Goal: Transaction & Acquisition: Download file/media

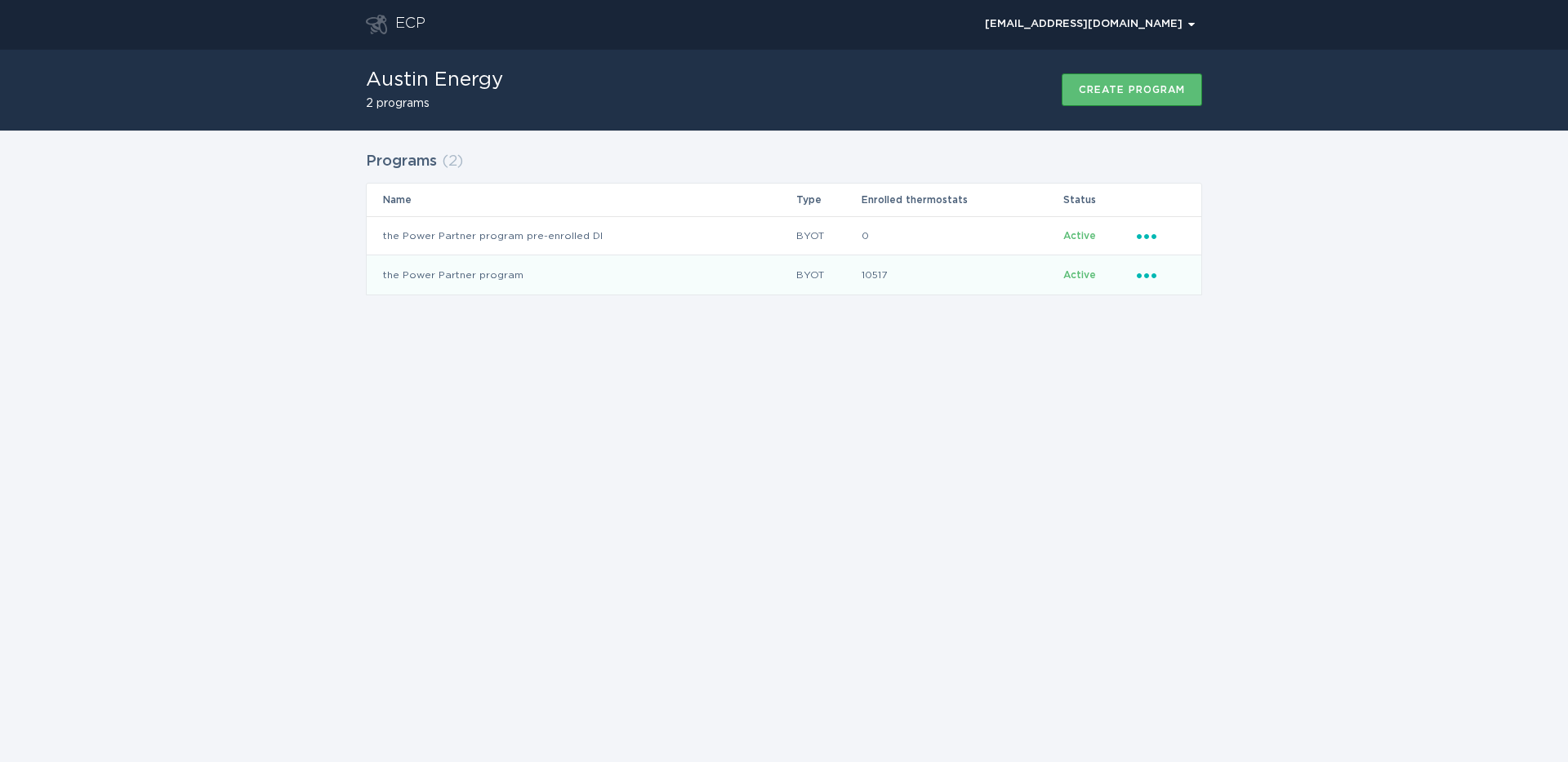
click at [1149, 276] on icon "Ellipsis" at bounding box center [1148, 273] width 23 height 14
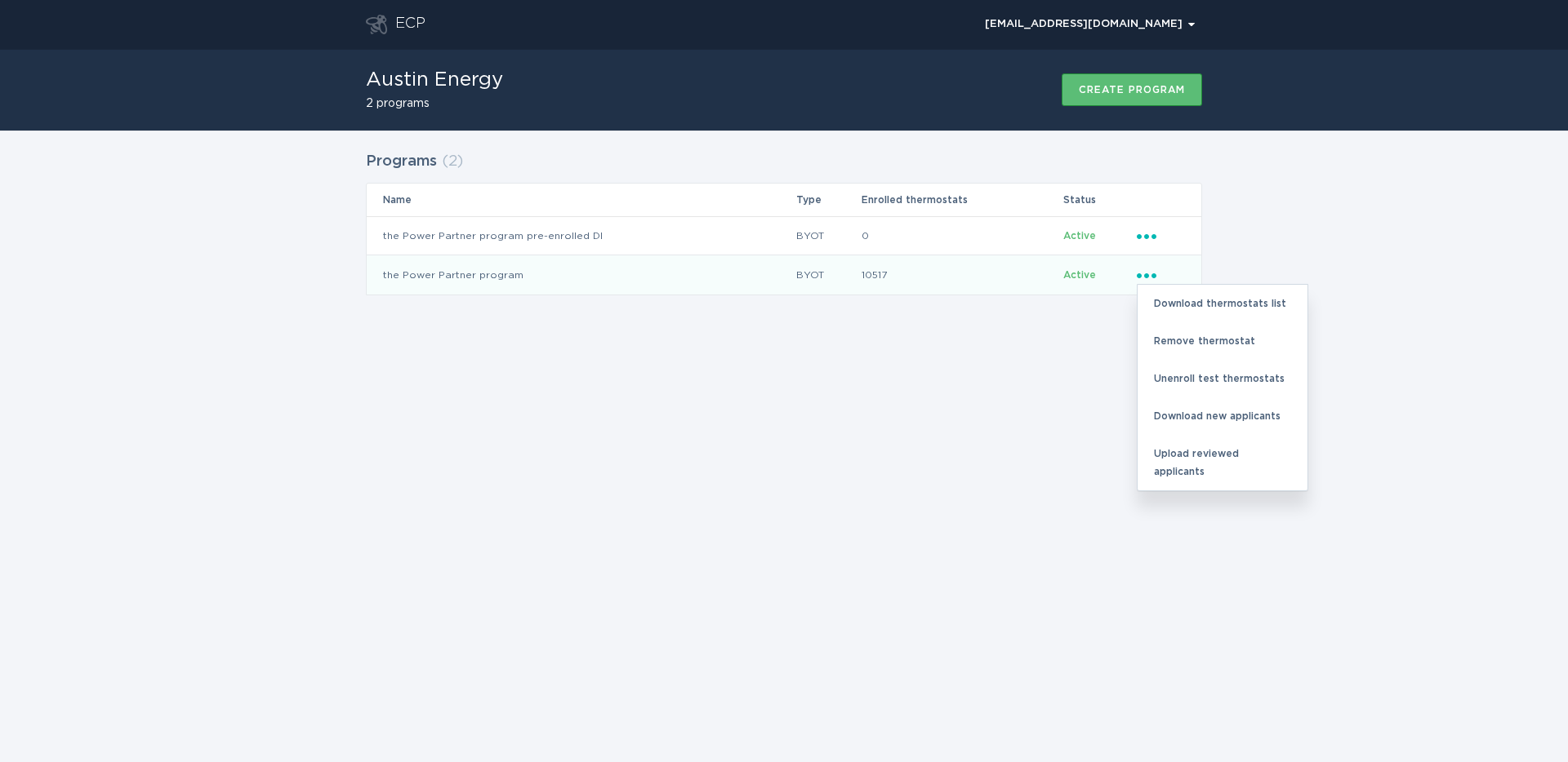
click at [993, 379] on div "ECP [EMAIL_ADDRESS][DOMAIN_NAME] Chevron Austin Energy 2 programs Create progra…" at bounding box center [784, 381] width 1568 height 762
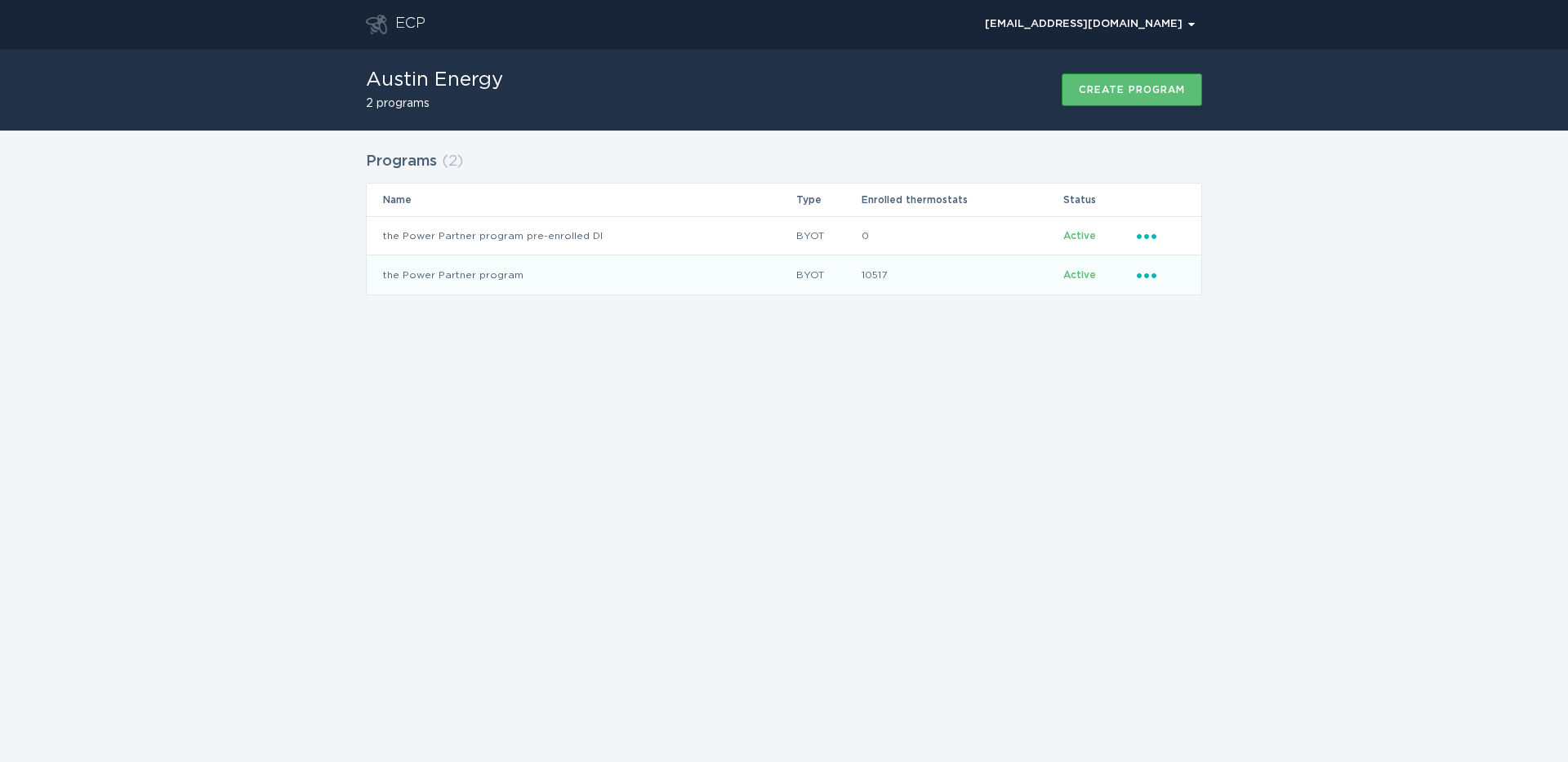
click at [1075, 275] on span "Active" at bounding box center [1080, 276] width 32 height 10
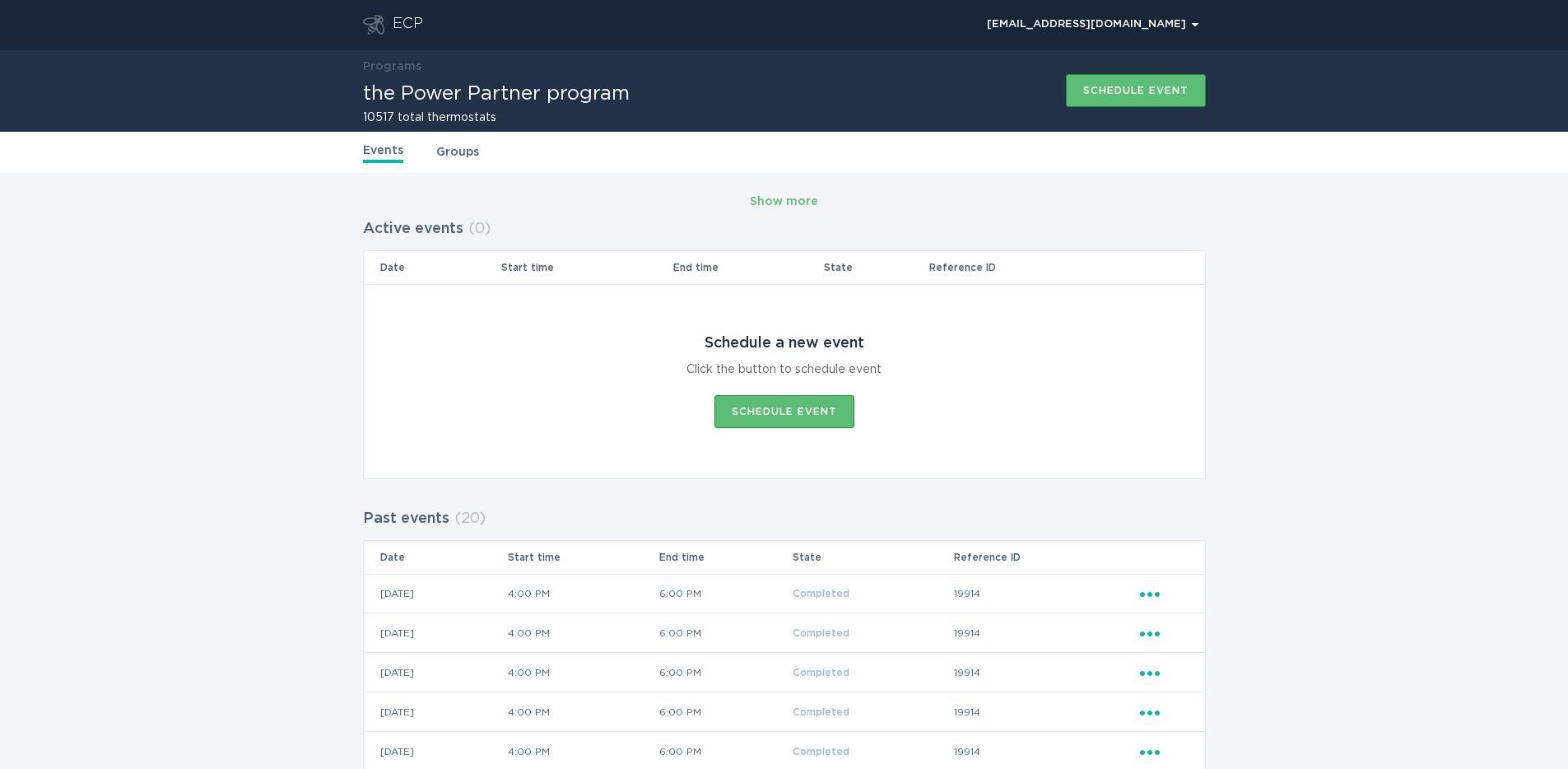
click at [463, 152] on link "Groups" at bounding box center [458, 152] width 43 height 18
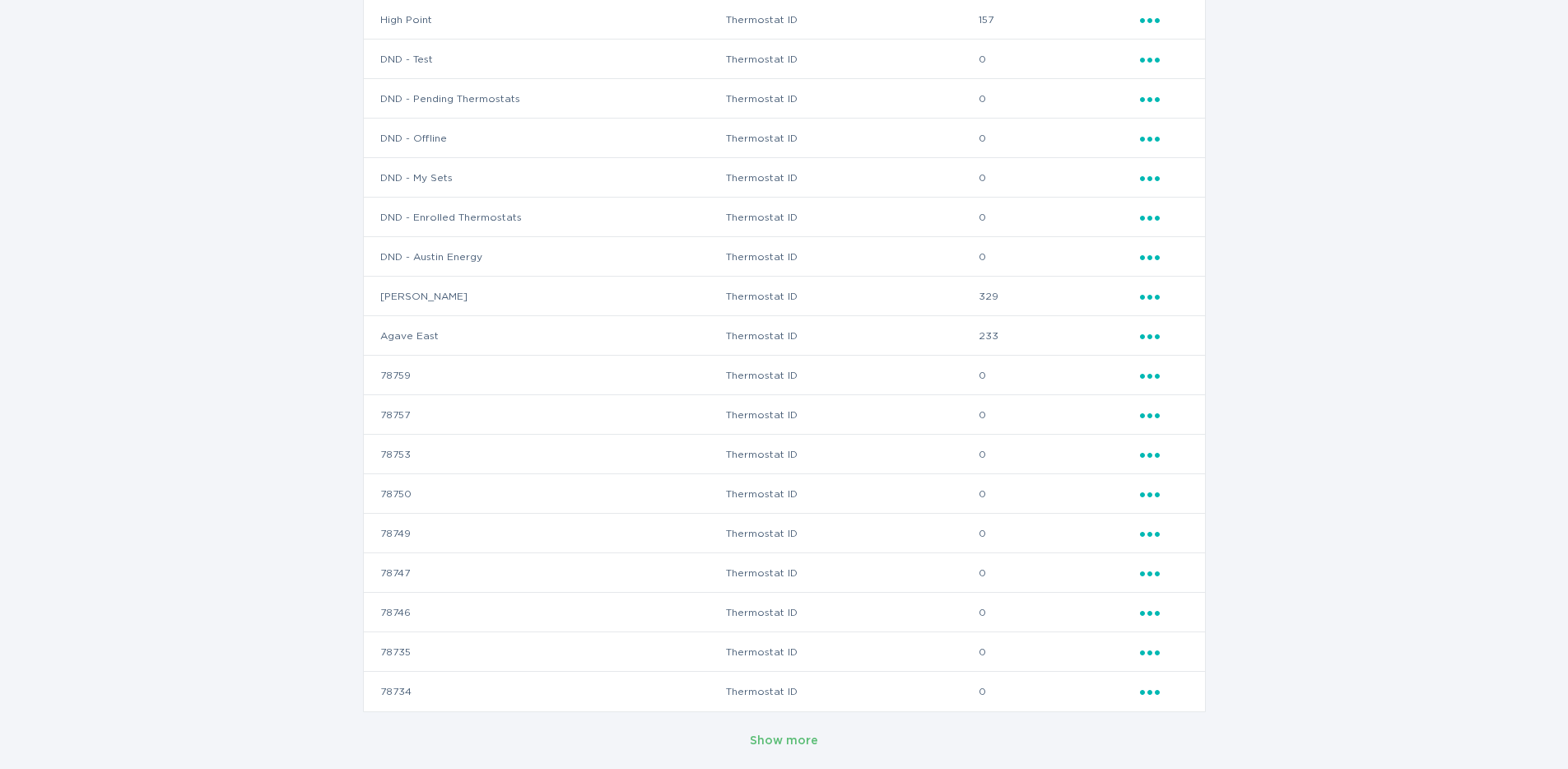
scroll to position [300, 0]
click at [794, 743] on div "Show more" at bounding box center [784, 740] width 69 height 18
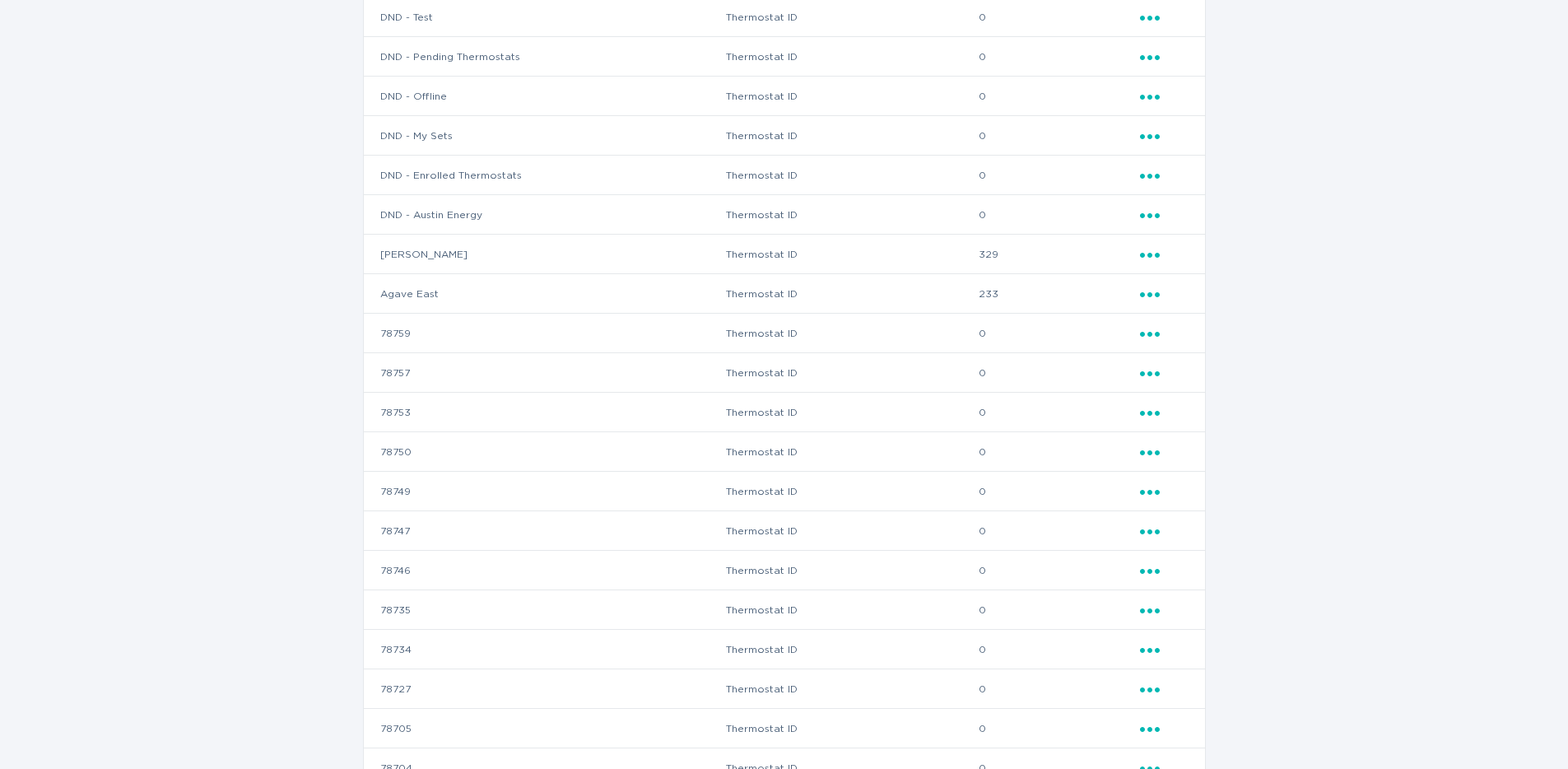
scroll to position [337, 0]
click at [1155, 257] on icon "Popover menu" at bounding box center [1149, 259] width 20 height 5
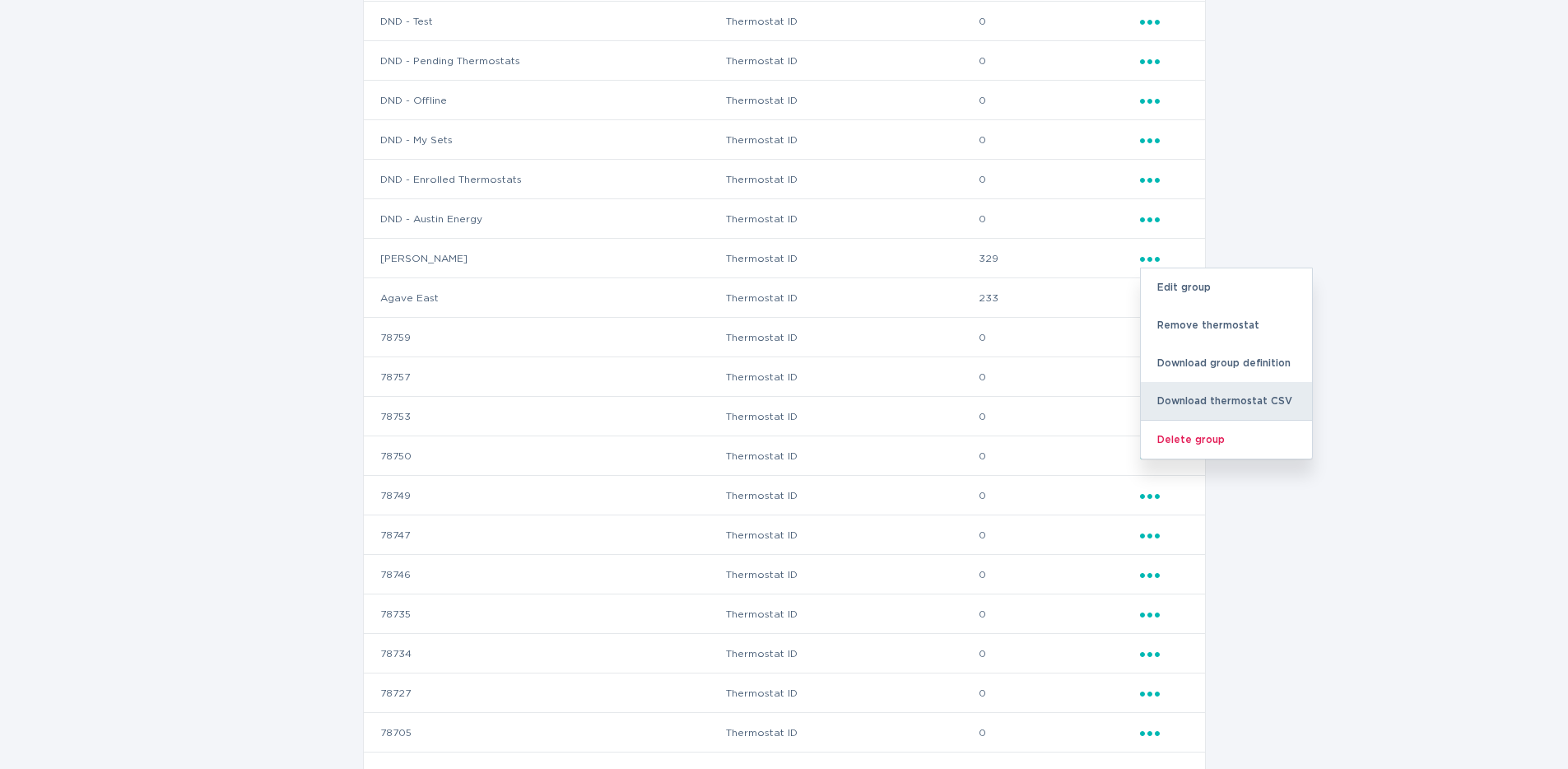
click at [1226, 399] on div "Download thermostat CSV" at bounding box center [1227, 401] width 172 height 38
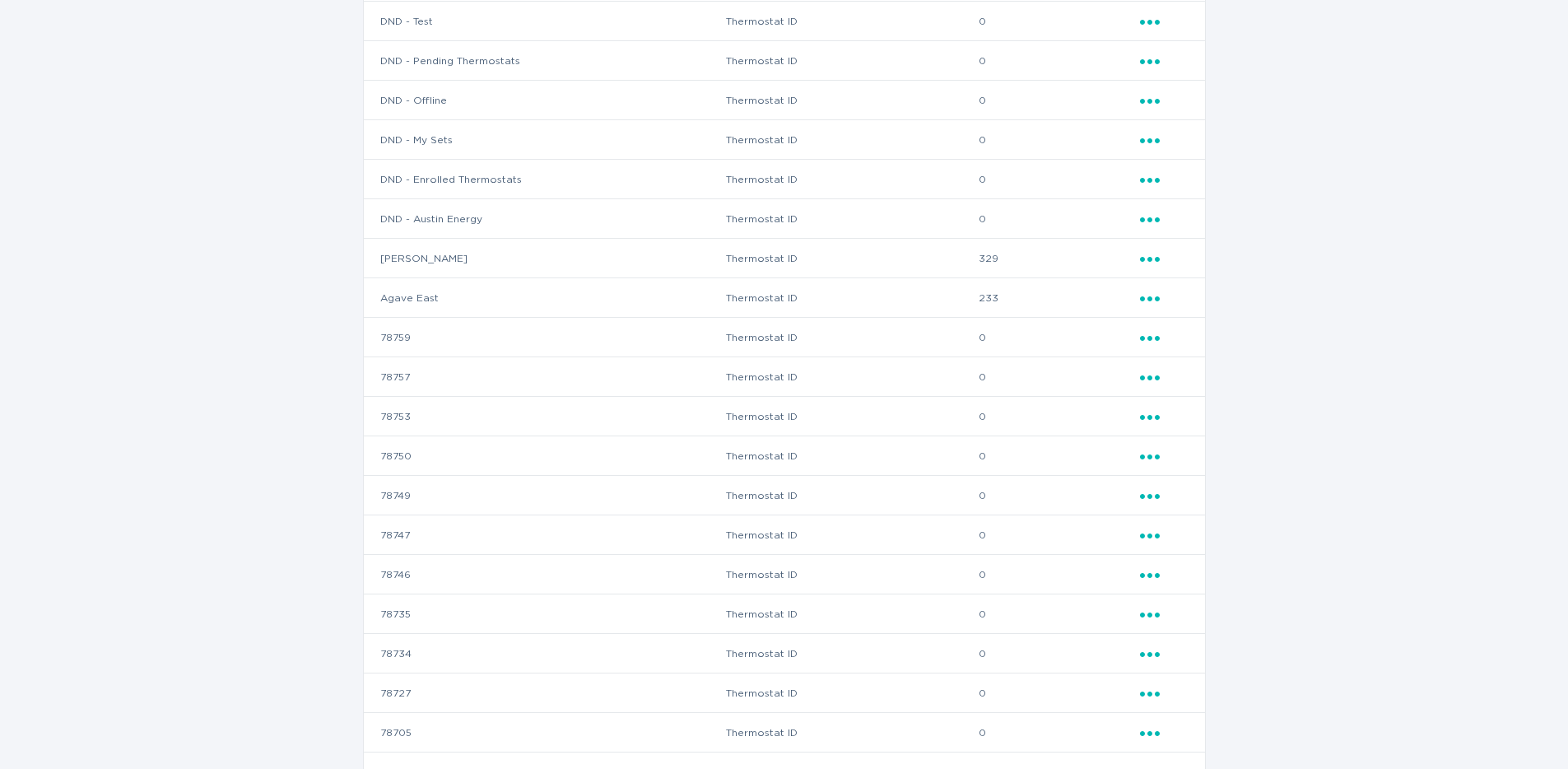
click at [1147, 297] on icon "Ellipsis" at bounding box center [1151, 296] width 23 height 14
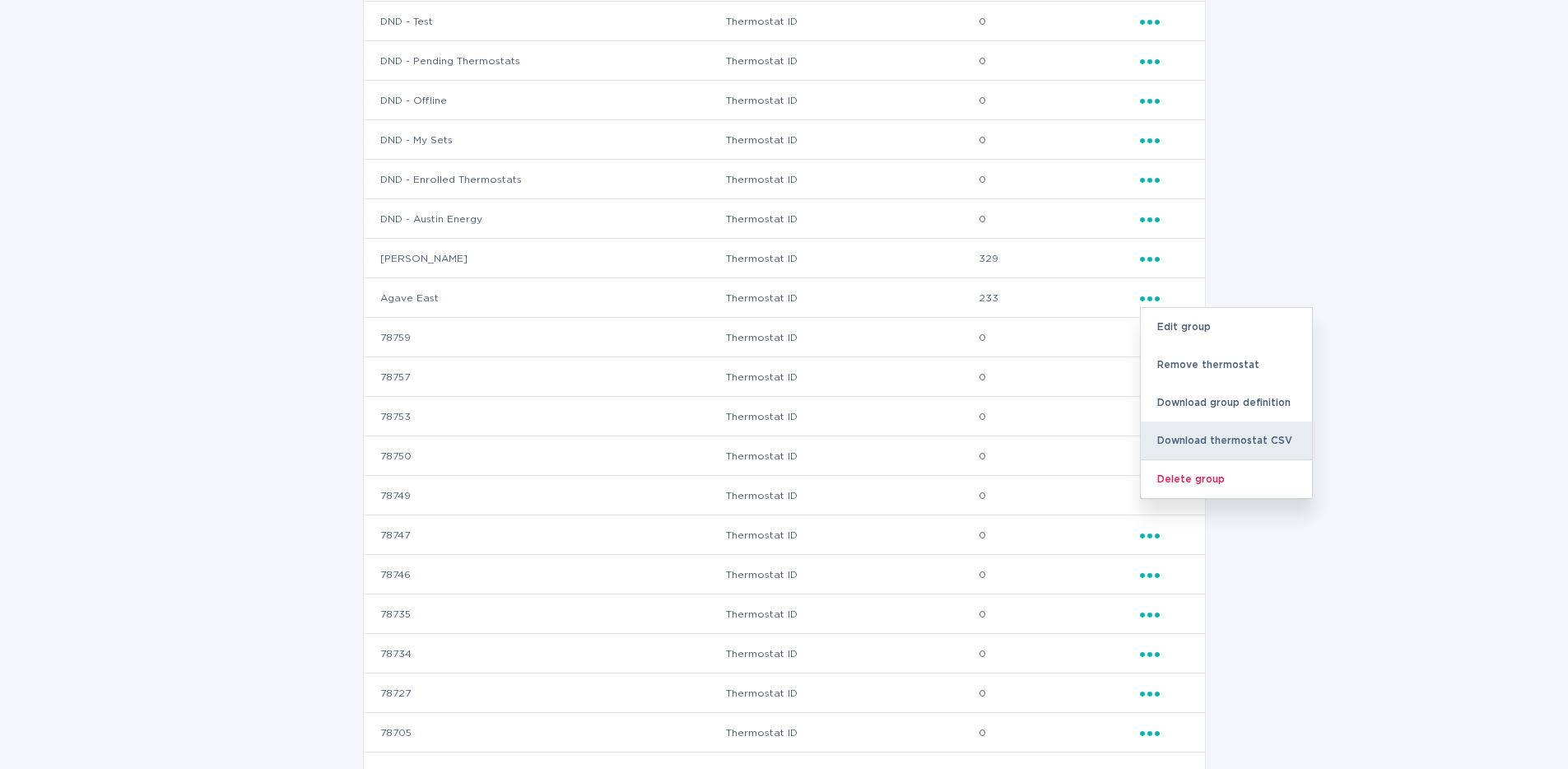
click at [1220, 429] on div "Download thermostat CSV" at bounding box center [1227, 440] width 172 height 38
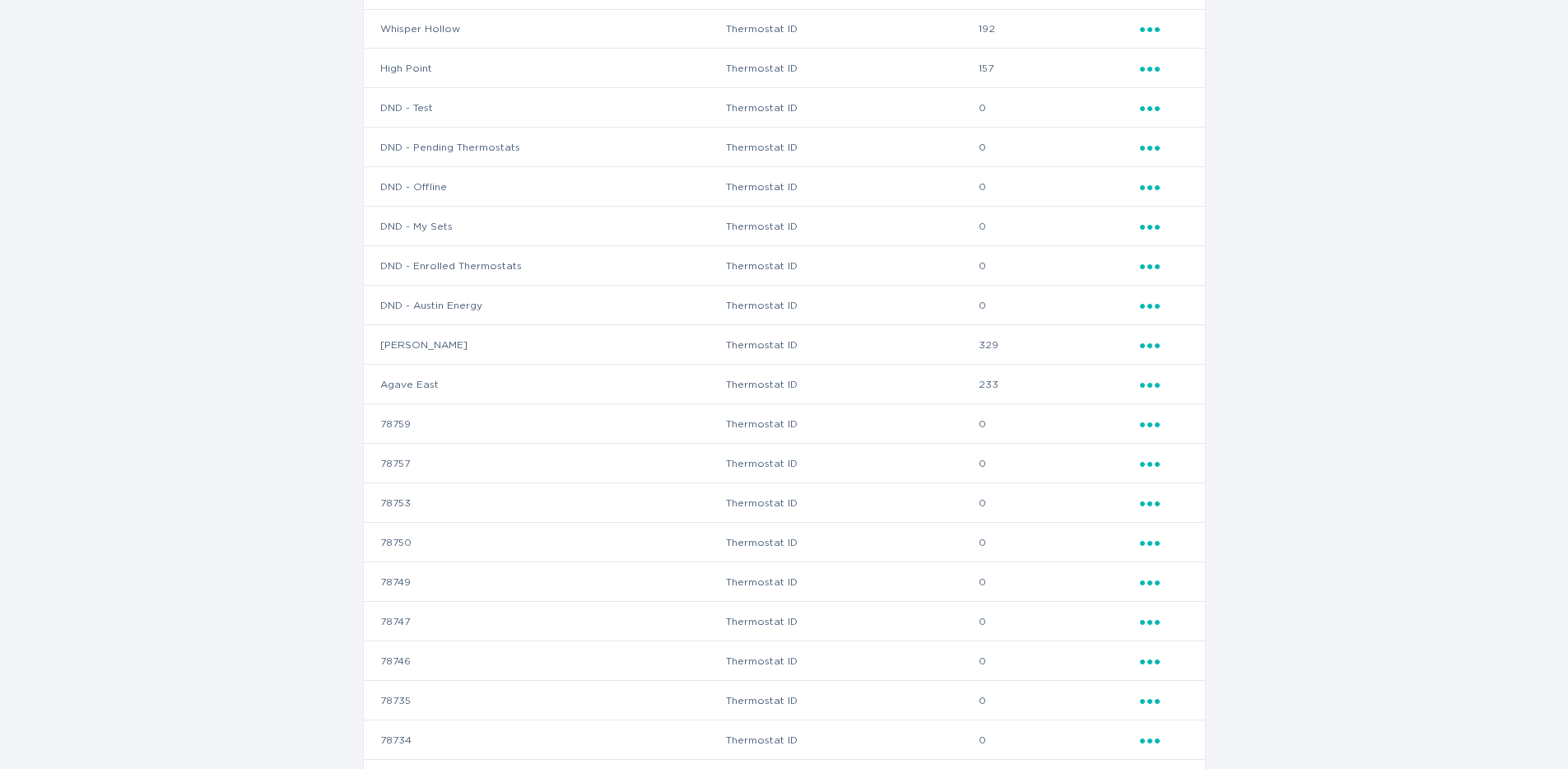
scroll to position [167, 0]
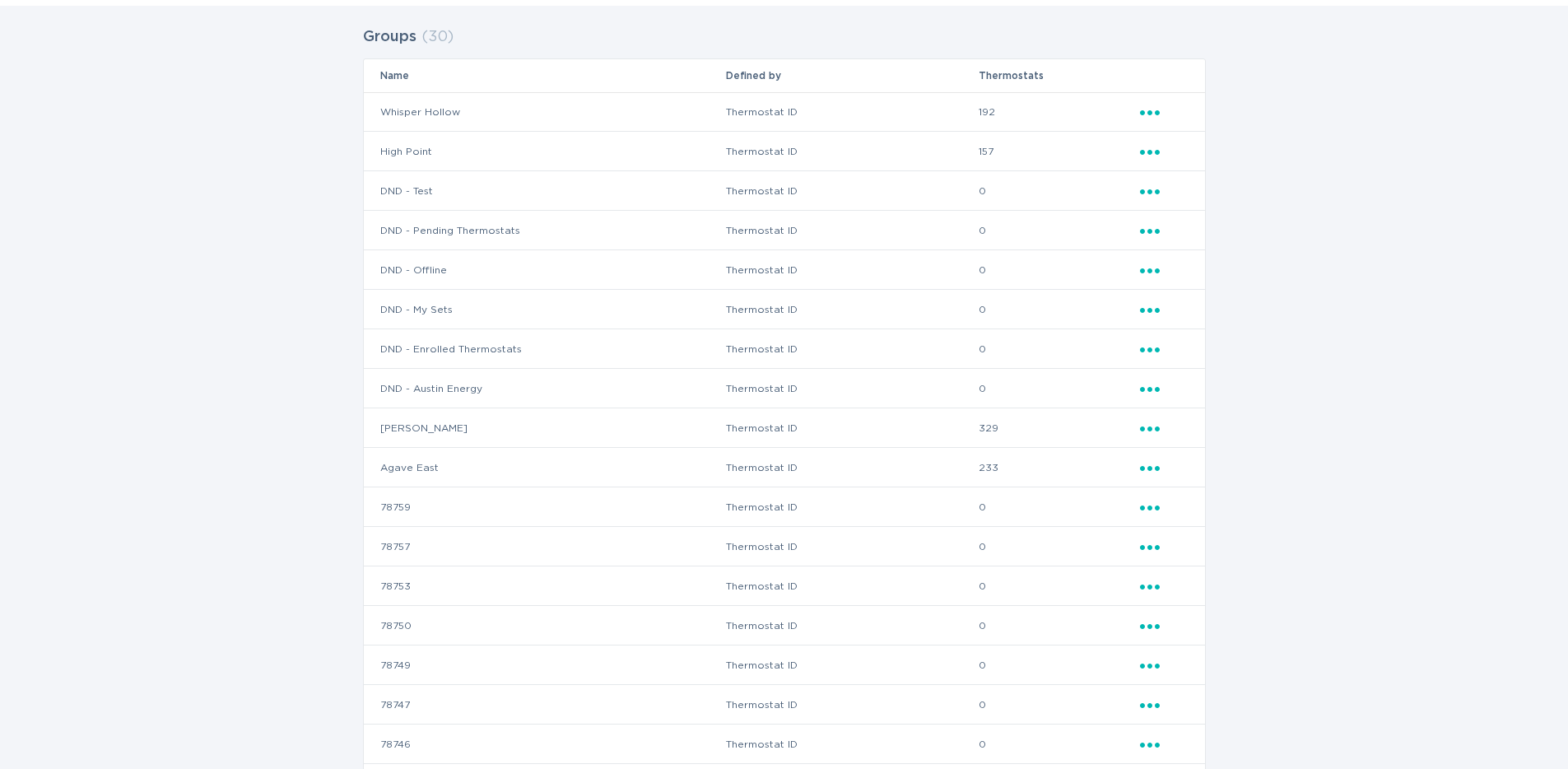
click at [1159, 109] on icon "Ellipsis" at bounding box center [1151, 110] width 23 height 14
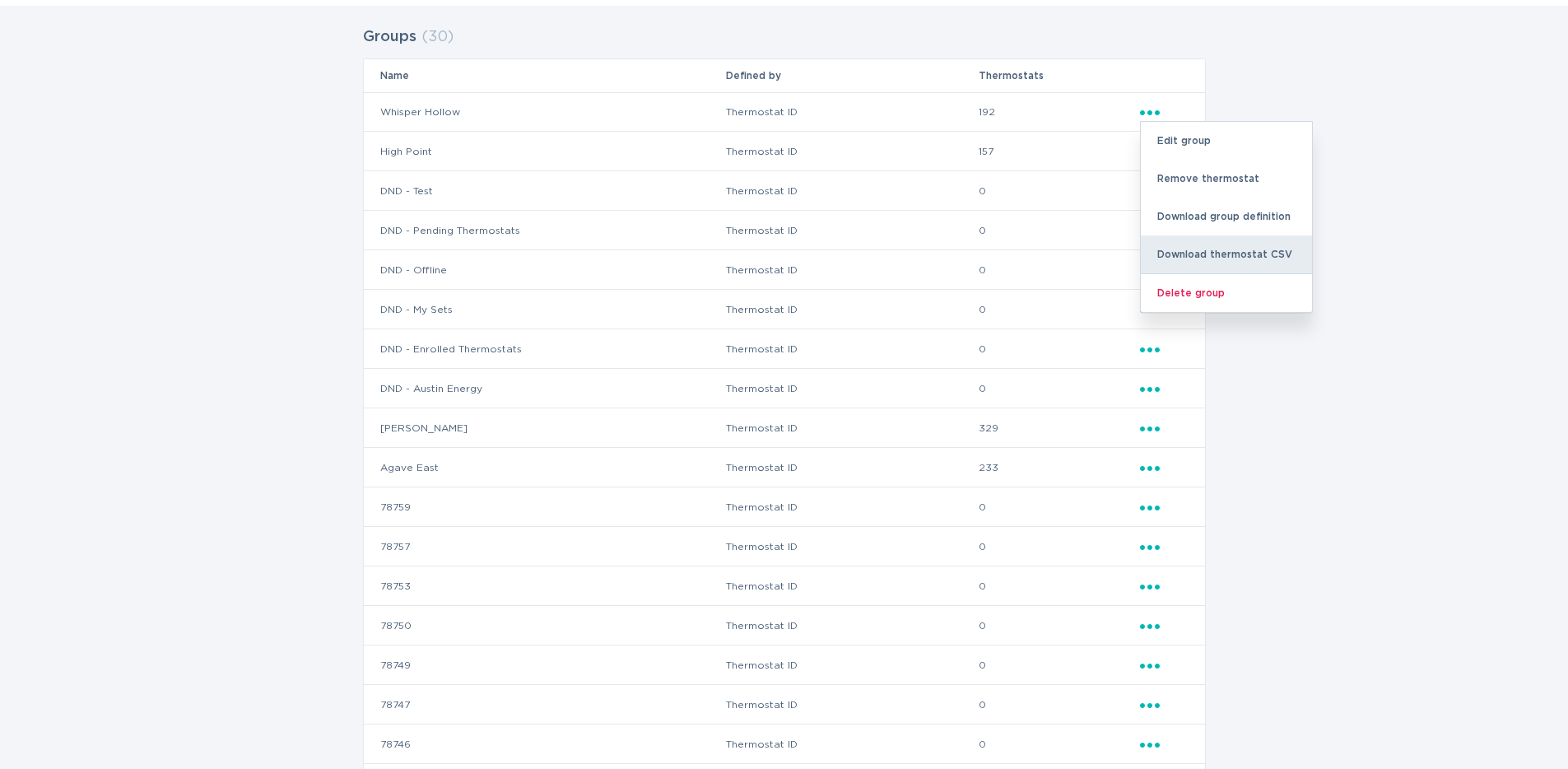
click at [1210, 248] on div "Download thermostat CSV" at bounding box center [1227, 255] width 172 height 38
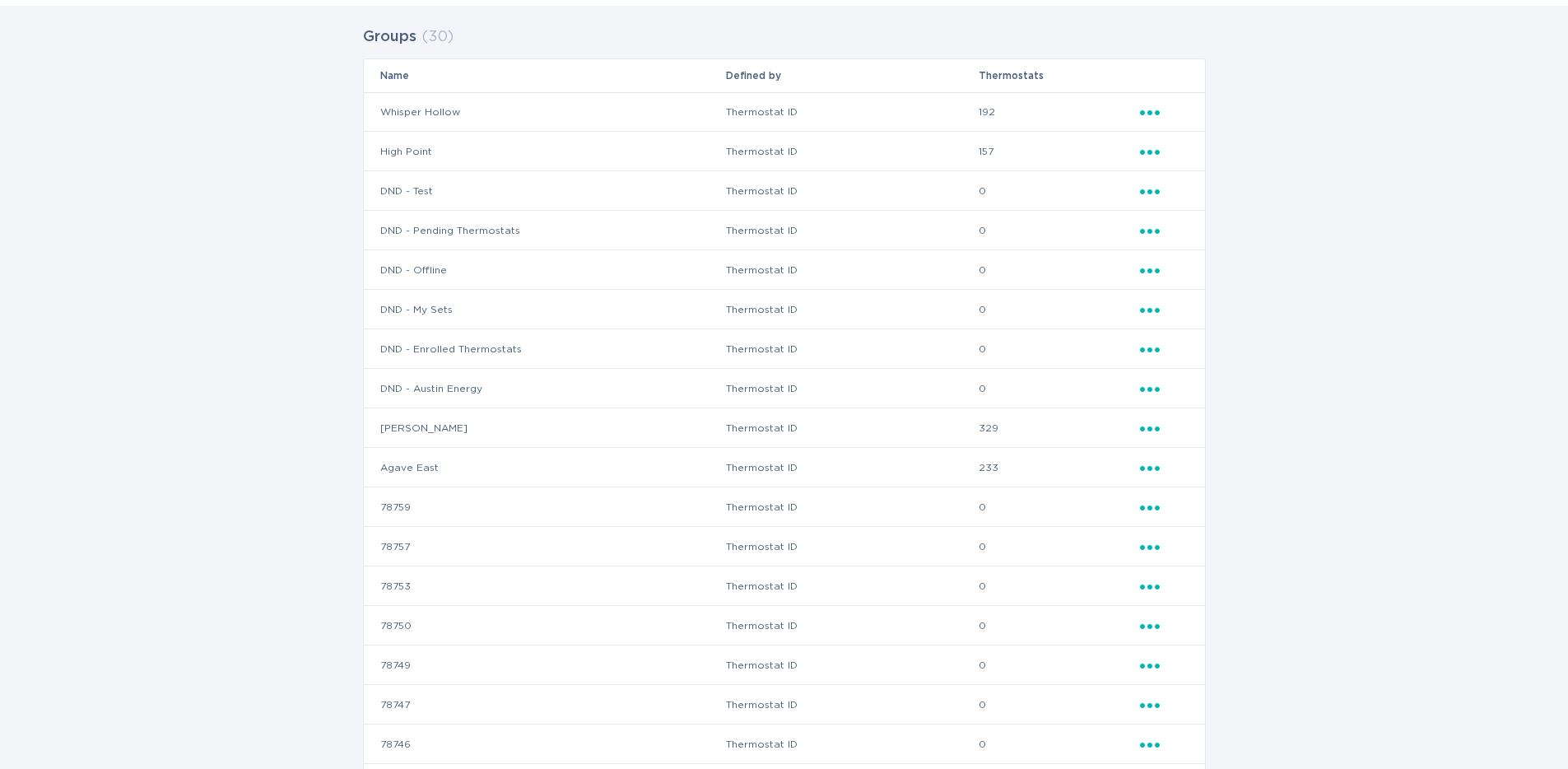
click at [1154, 149] on icon "Ellipsis" at bounding box center [1151, 149] width 23 height 14
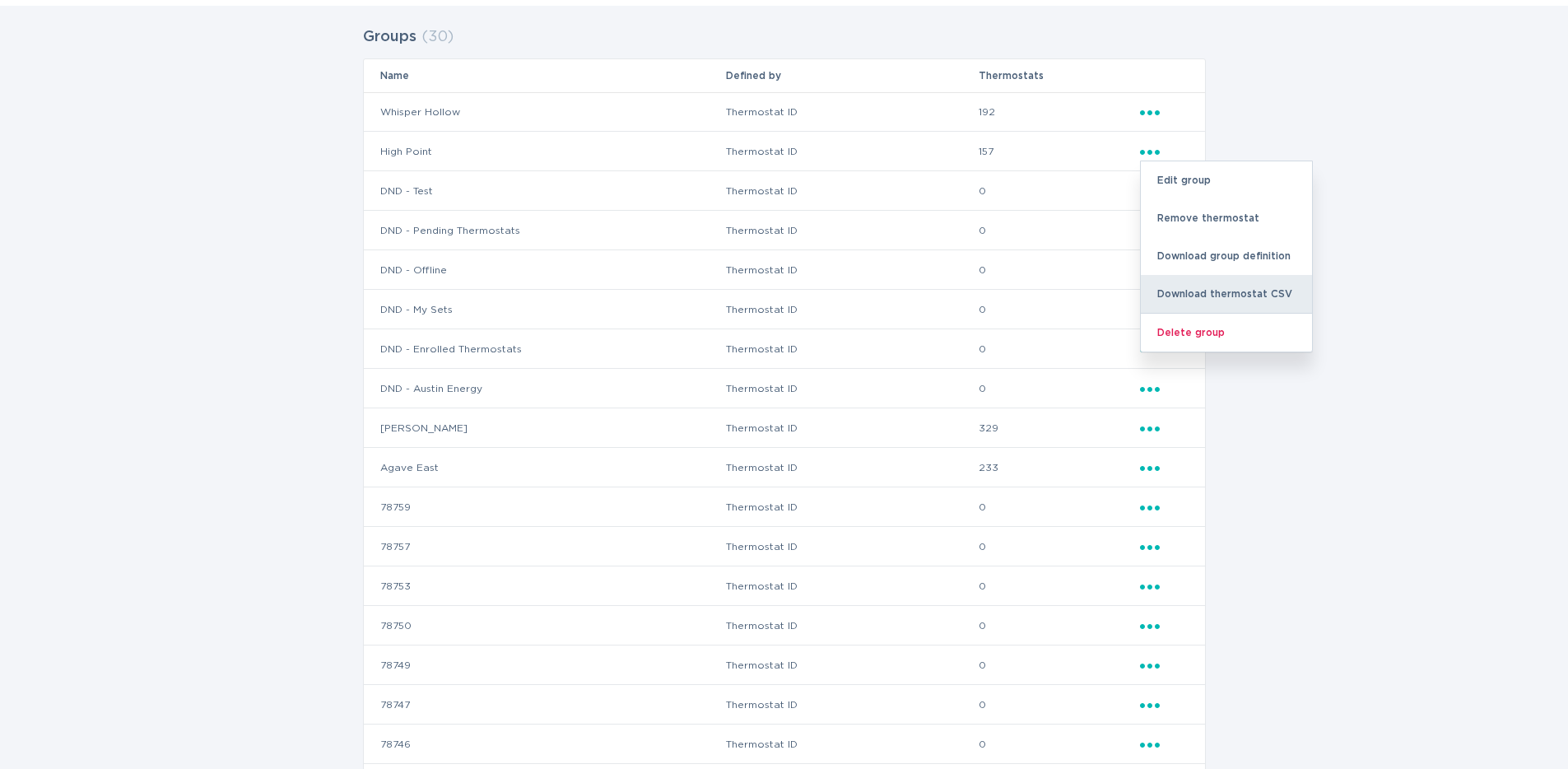
click at [1206, 292] on div "Download thermostat CSV" at bounding box center [1227, 294] width 172 height 38
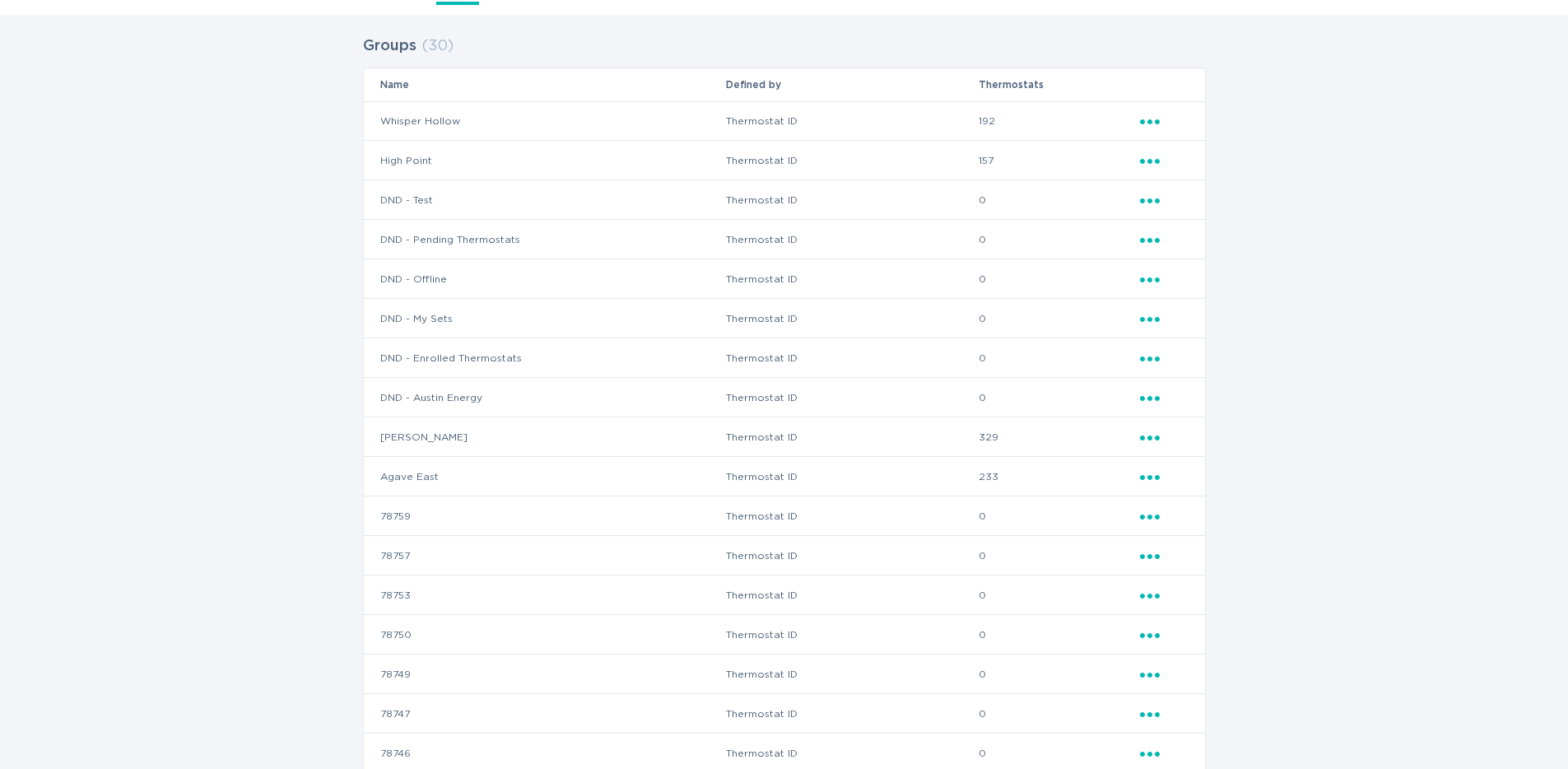
scroll to position [157, 0]
click at [1149, 122] on icon "Popover menu" at bounding box center [1149, 123] width 20 height 5
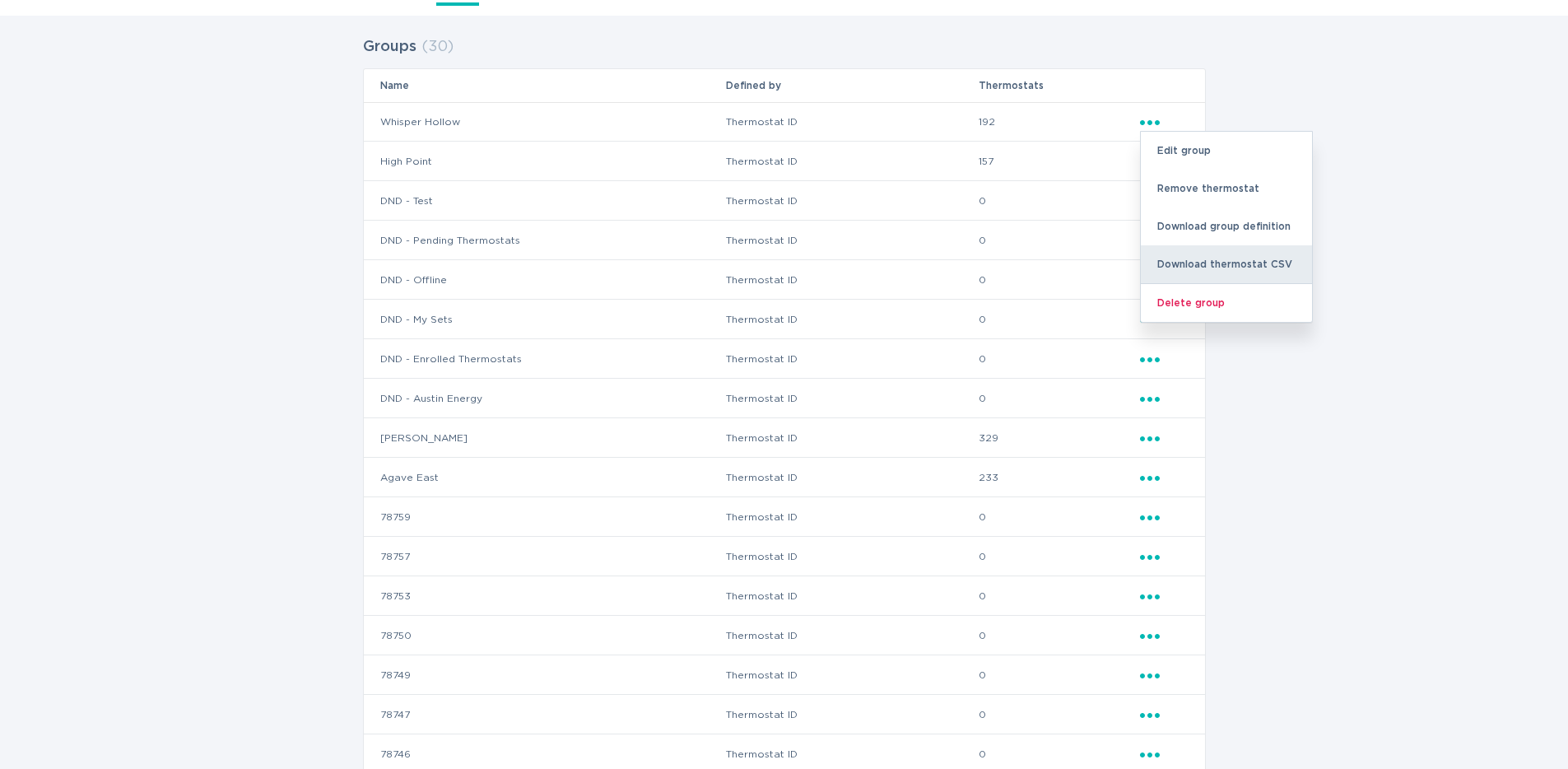
click at [1196, 253] on div "Download thermostat CSV" at bounding box center [1227, 264] width 172 height 38
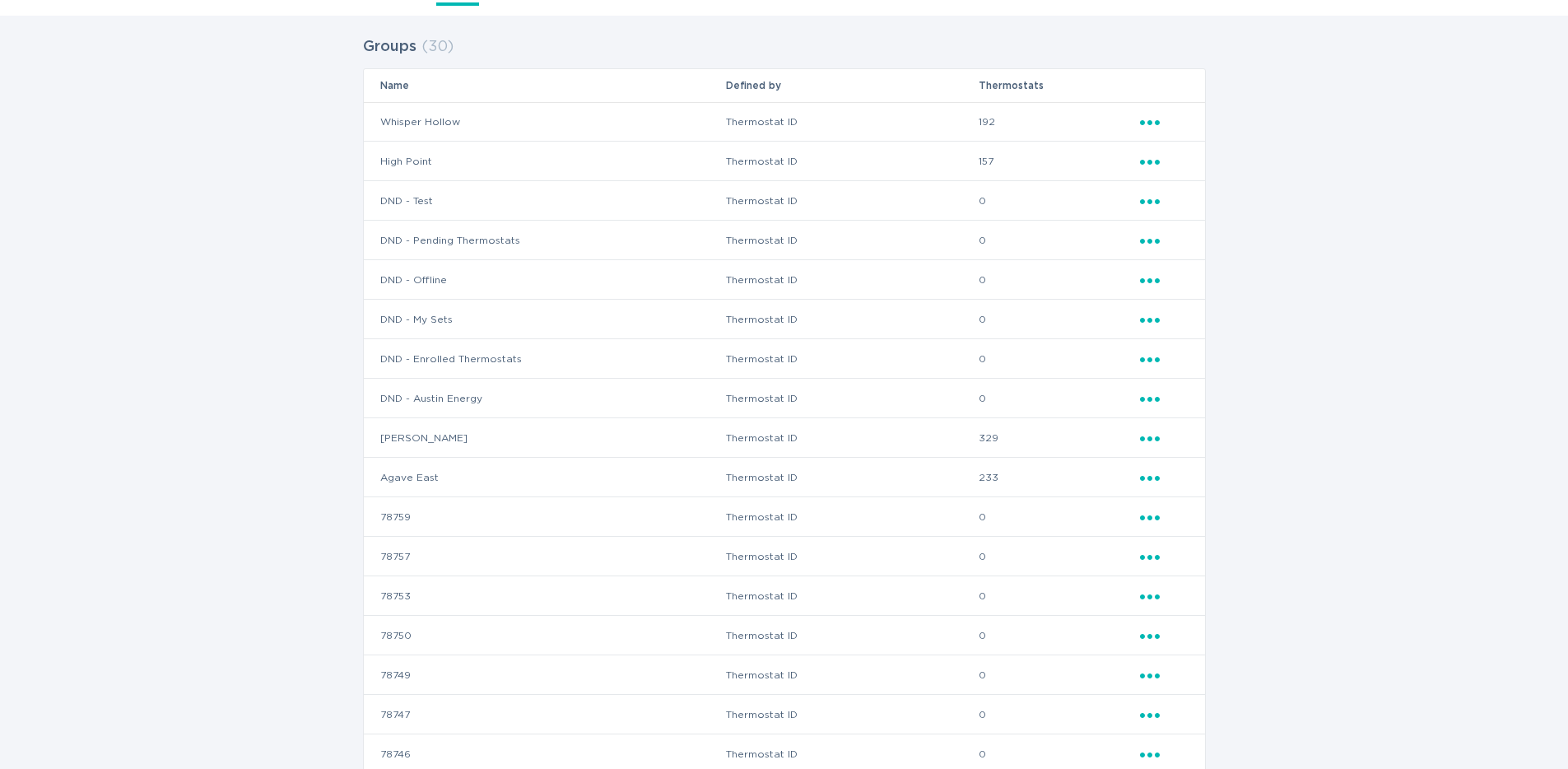
click at [1150, 162] on icon "Popover menu" at bounding box center [1149, 162] width 20 height 5
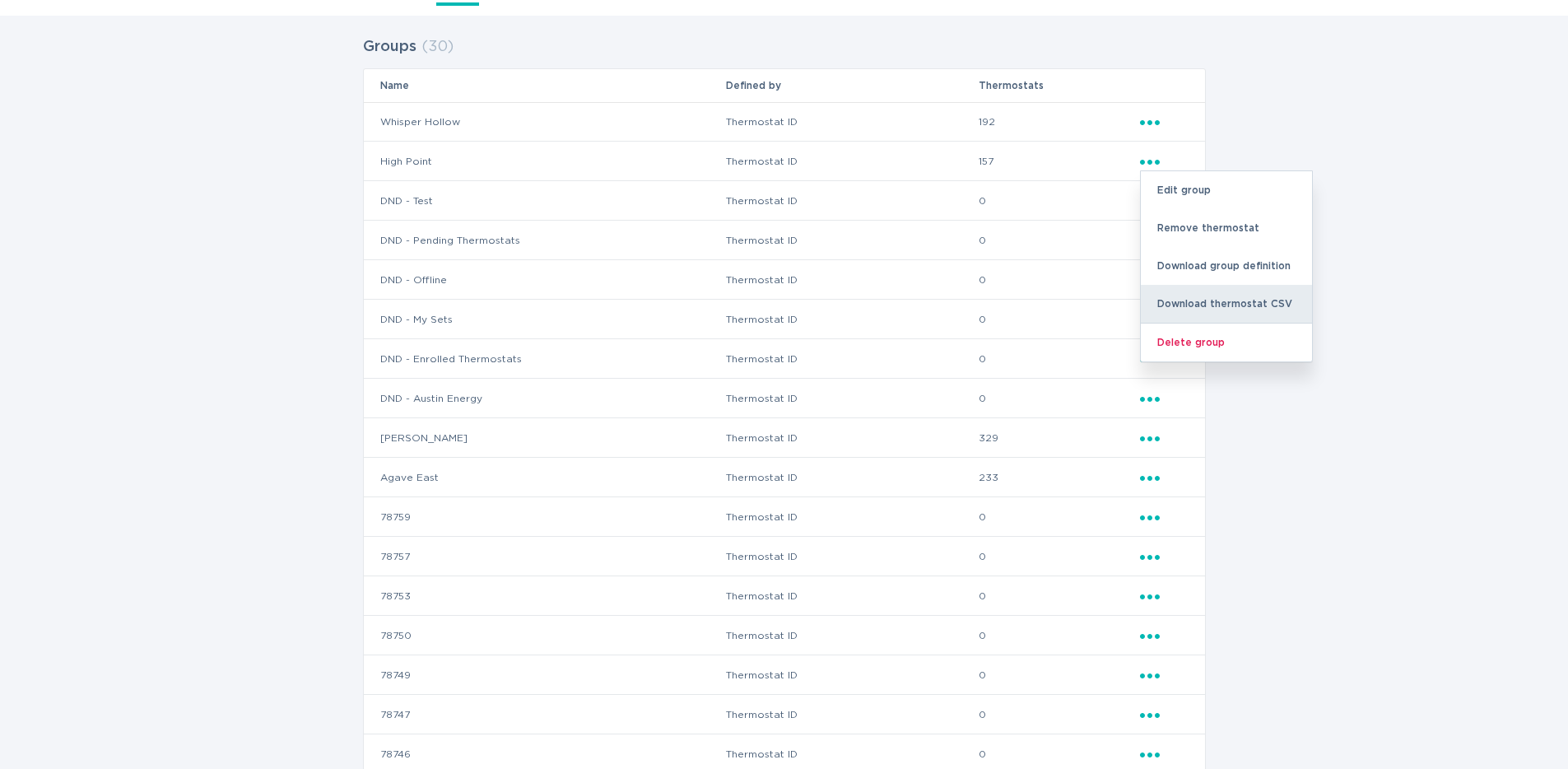
click at [1201, 293] on div "Download thermostat CSV" at bounding box center [1227, 304] width 172 height 38
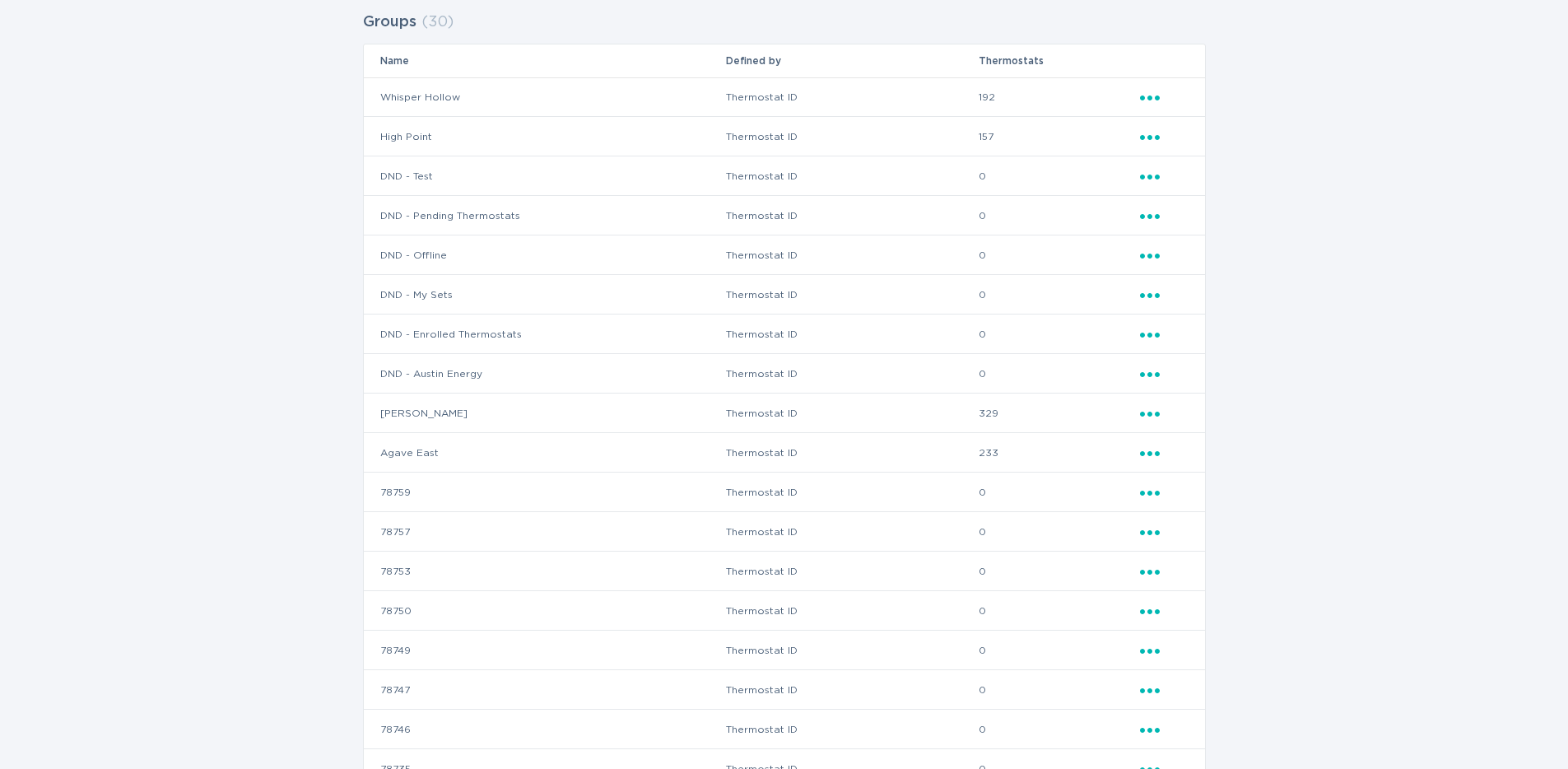
scroll to position [185, 0]
click at [1153, 410] on icon "Ellipsis" at bounding box center [1151, 409] width 23 height 14
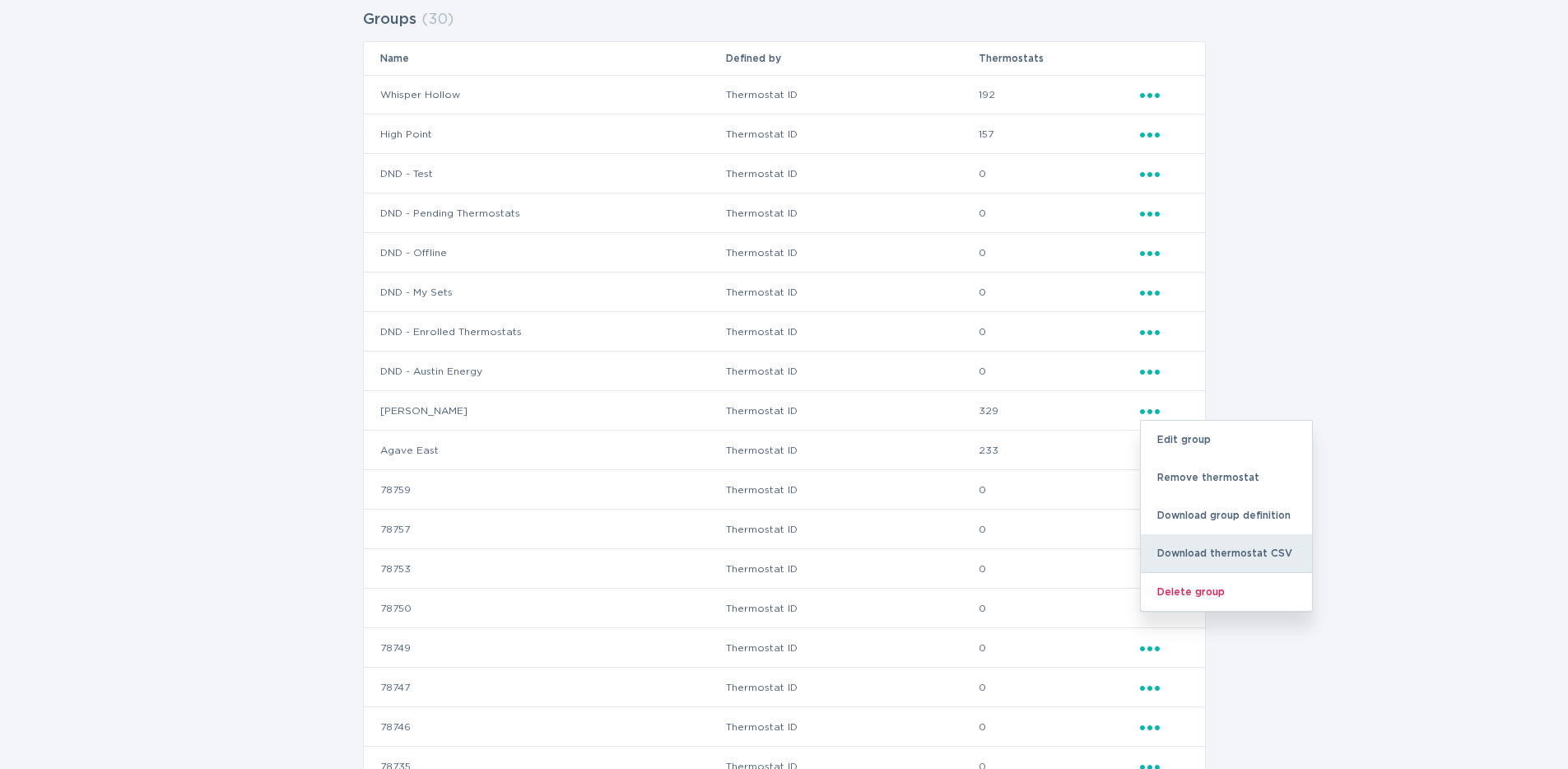
click at [1209, 536] on div "Download thermostat CSV" at bounding box center [1227, 554] width 172 height 38
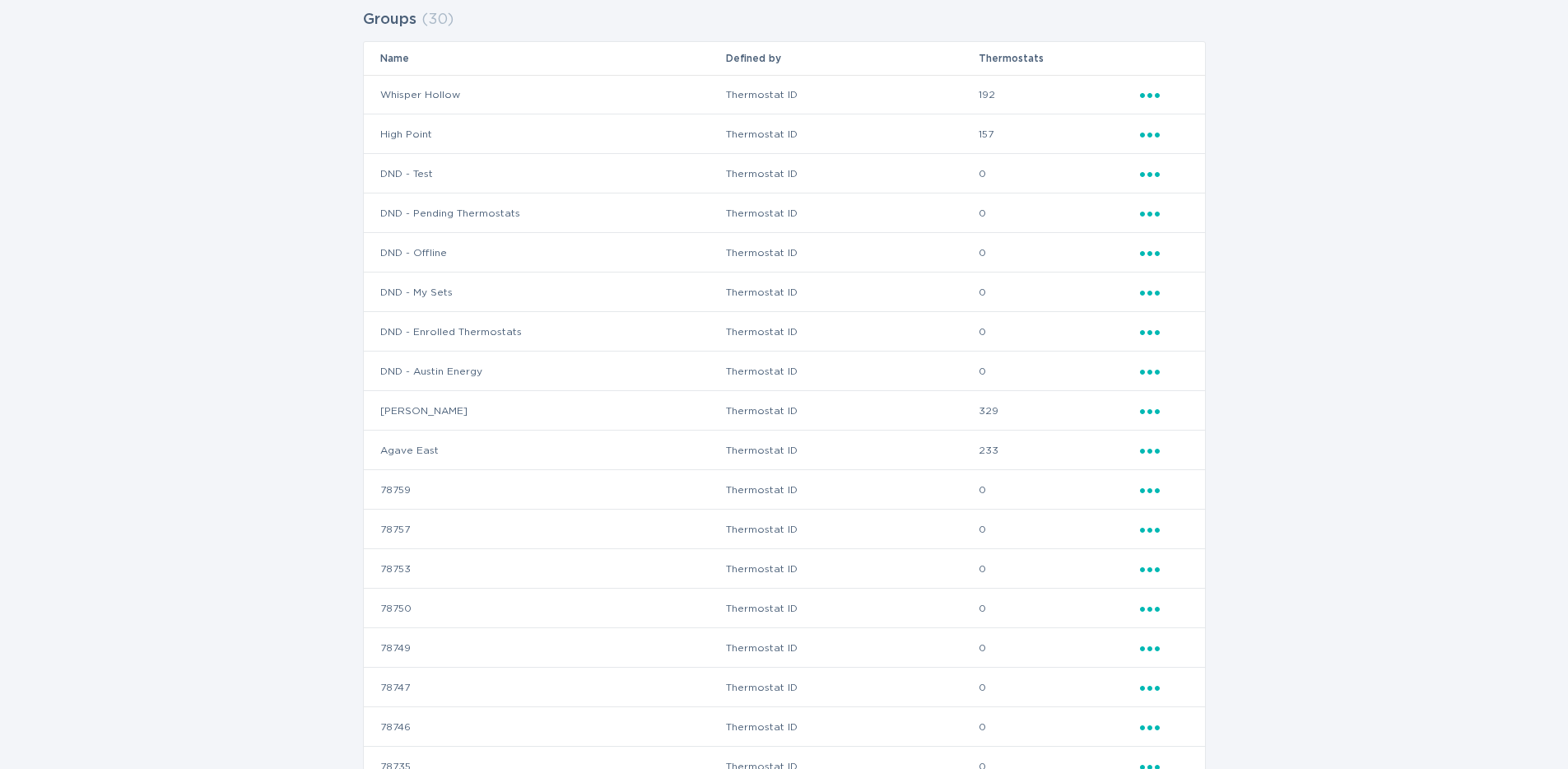
click at [1148, 448] on icon "Ellipsis" at bounding box center [1151, 448] width 23 height 14
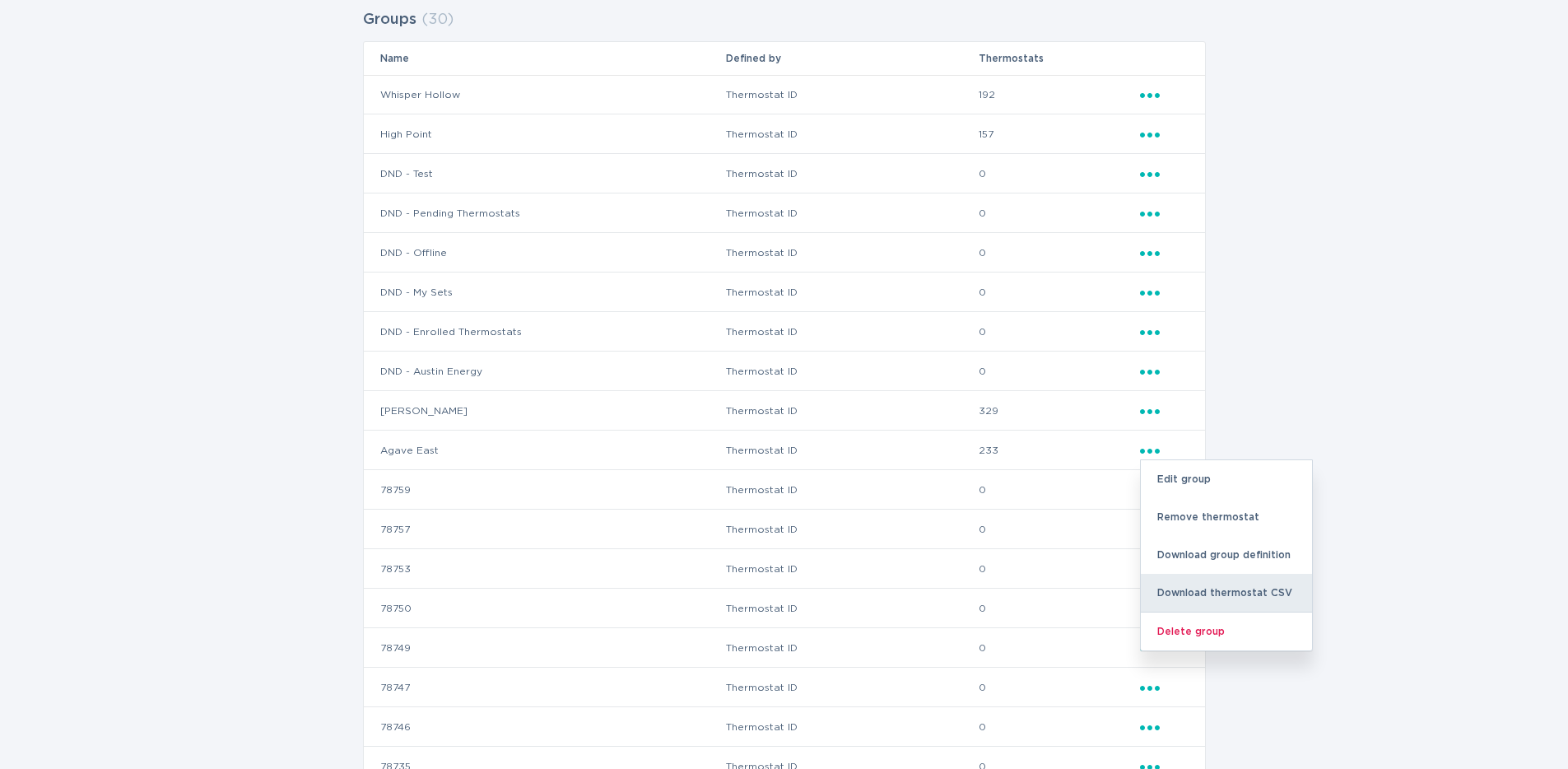
click at [1220, 592] on div "Download thermostat CSV" at bounding box center [1227, 593] width 172 height 38
